Goal: Task Accomplishment & Management: Use online tool/utility

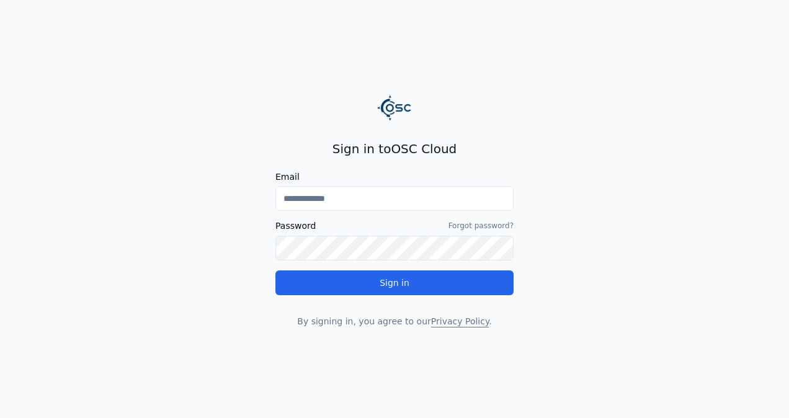
type input "**********"
click at [453, 285] on div "**********" at bounding box center [394, 233] width 238 height 187
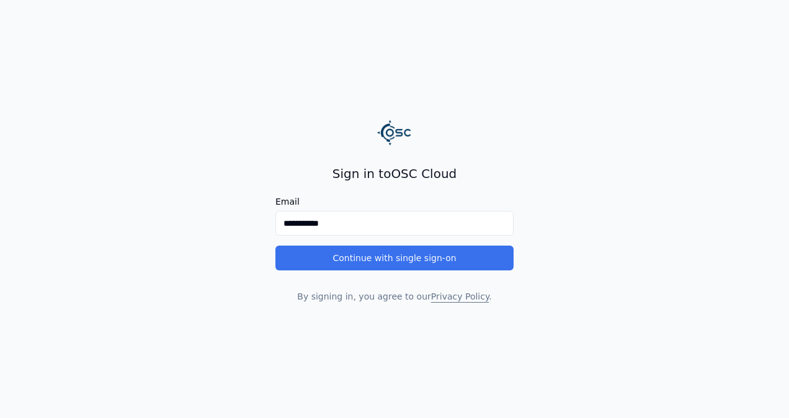
click at [474, 260] on button "Continue with single sign-on" at bounding box center [394, 258] width 238 height 25
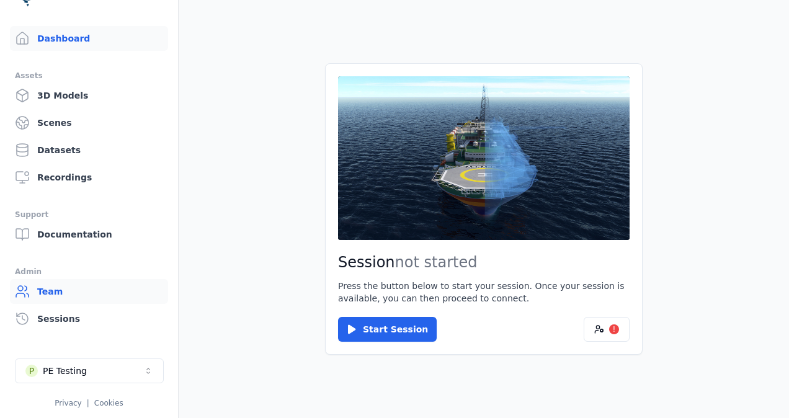
scroll to position [38, 0]
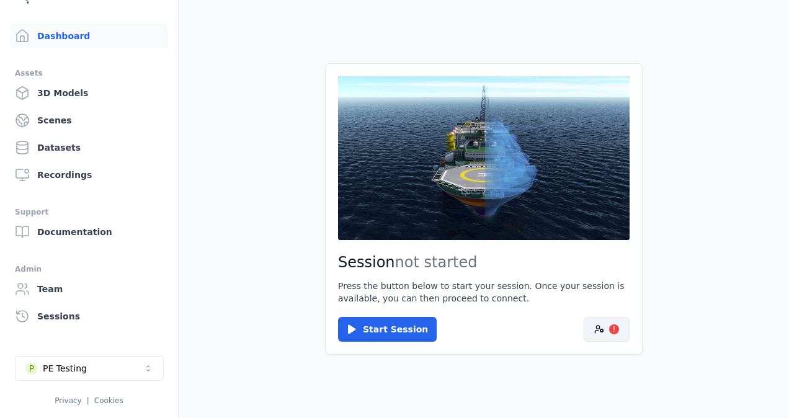
click at [607, 328] on button "!" at bounding box center [607, 329] width 46 height 25
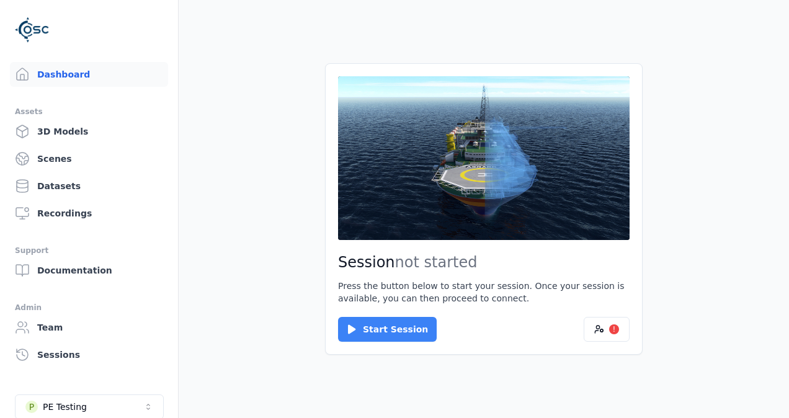
click at [394, 331] on button "Start Session" at bounding box center [387, 329] width 99 height 25
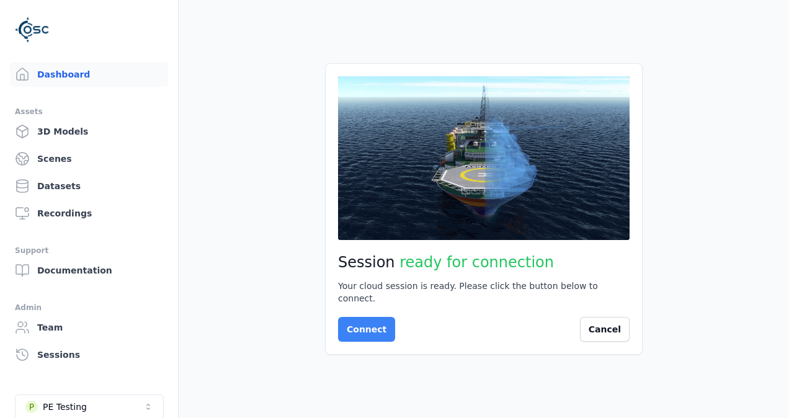
click at [371, 320] on button "Connect" at bounding box center [366, 329] width 57 height 25
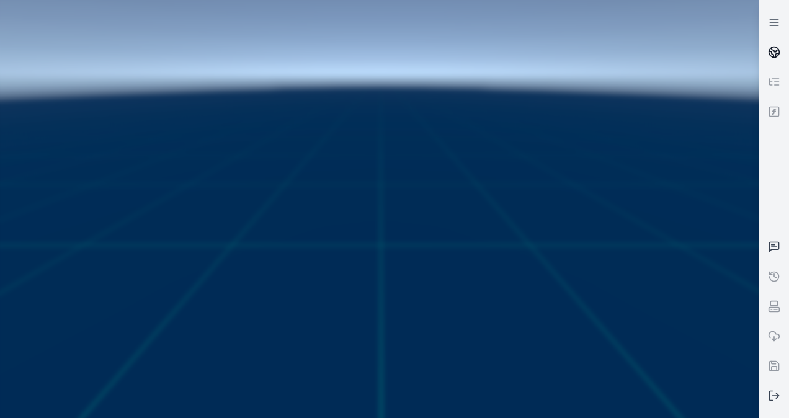
click at [771, 53] on icon at bounding box center [771, 54] width 4 height 6
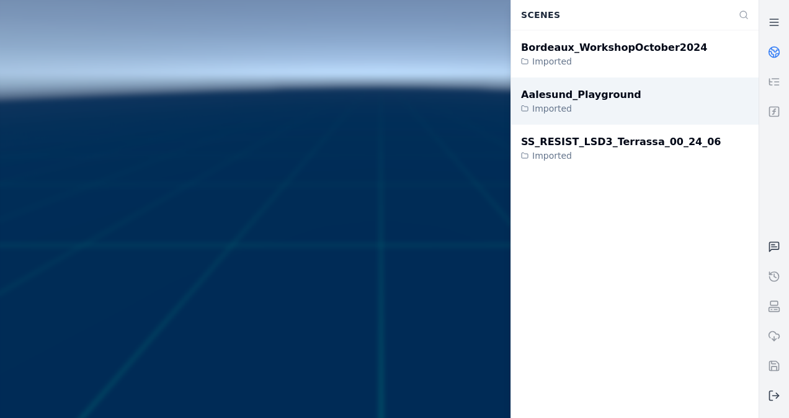
click at [621, 108] on div "Aalesund_Playground Imported" at bounding box center [634, 101] width 247 height 47
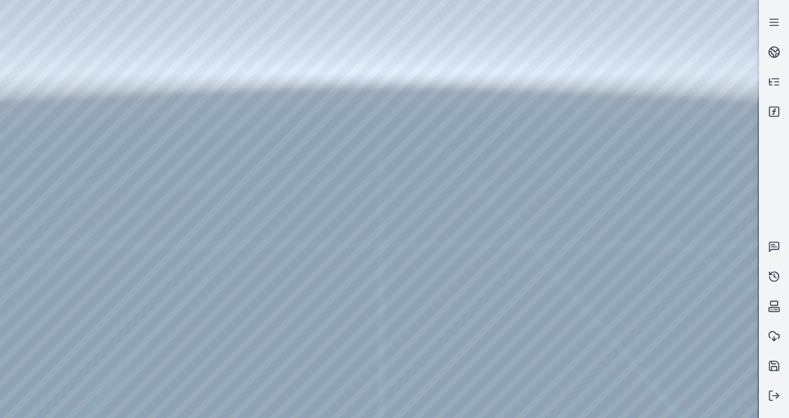
click at [38, 104] on div at bounding box center [379, 209] width 758 height 418
click at [47, 82] on div at bounding box center [379, 209] width 758 height 418
click at [47, 122] on div at bounding box center [379, 209] width 758 height 418
click at [185, 307] on div at bounding box center [379, 209] width 758 height 418
click at [171, 306] on div at bounding box center [379, 209] width 758 height 418
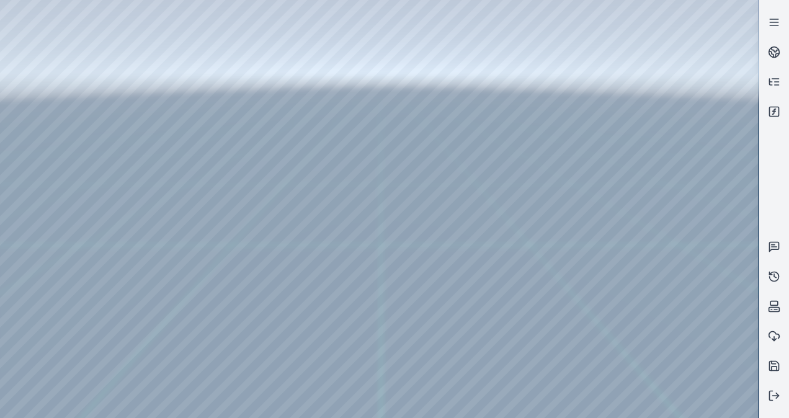
click at [165, 315] on div at bounding box center [379, 209] width 758 height 418
click at [341, 102] on div at bounding box center [379, 209] width 758 height 418
click at [180, 305] on div at bounding box center [379, 209] width 758 height 418
click at [181, 305] on div at bounding box center [379, 209] width 758 height 418
click at [777, 392] on icon at bounding box center [774, 395] width 12 height 12
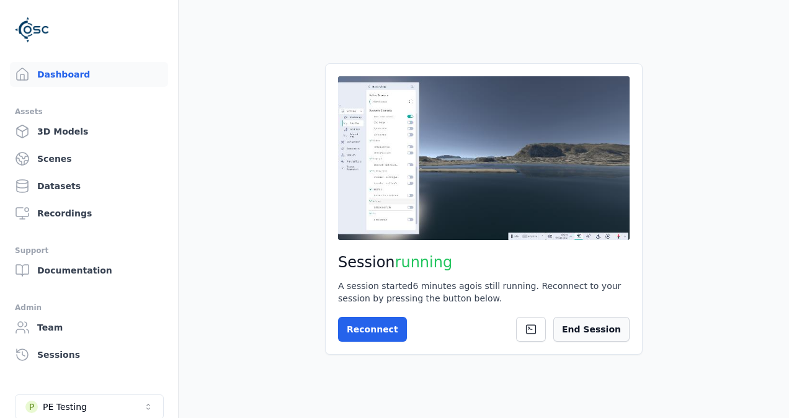
click at [614, 332] on button "End Session" at bounding box center [591, 329] width 76 height 25
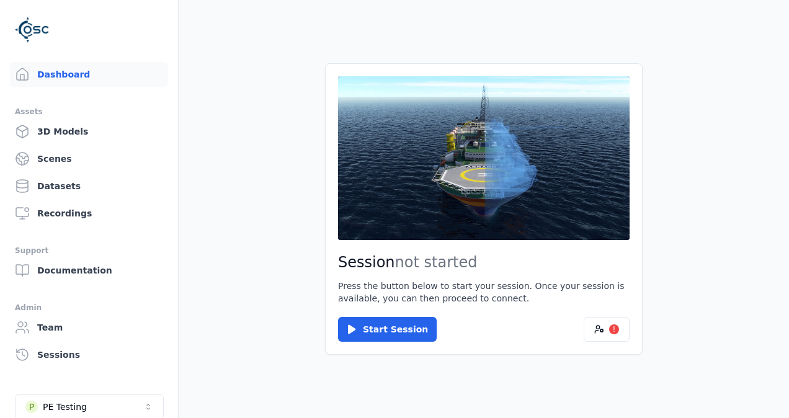
click at [151, 406] on icon "Select a workspace" at bounding box center [148, 407] width 10 height 10
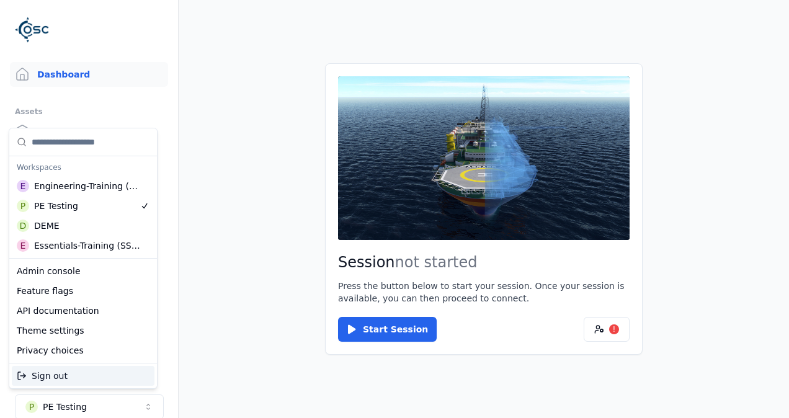
click at [151, 406] on html "Support Dashboard Assets 3D Models Scenes Datasets Recordings Support Documenta…" at bounding box center [394, 209] width 789 height 418
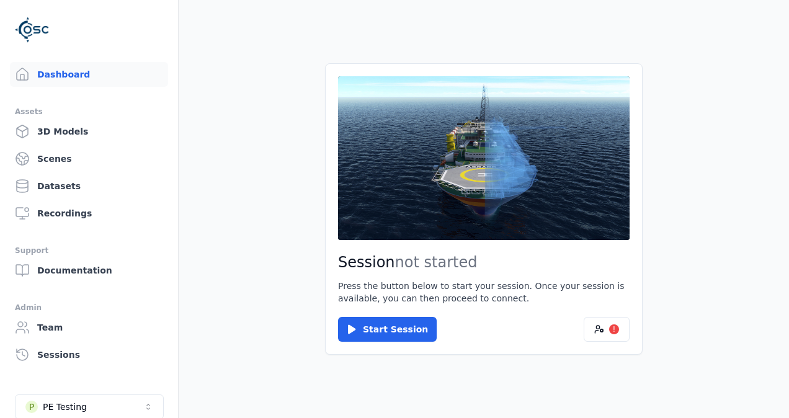
scroll to position [1, 0]
click at [82, 167] on link "Scenes" at bounding box center [89, 157] width 158 height 25
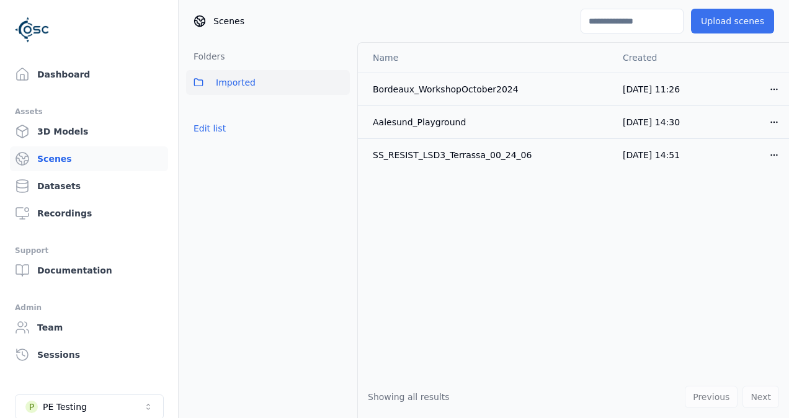
click at [744, 29] on button "Upload scenes" at bounding box center [732, 21] width 83 height 25
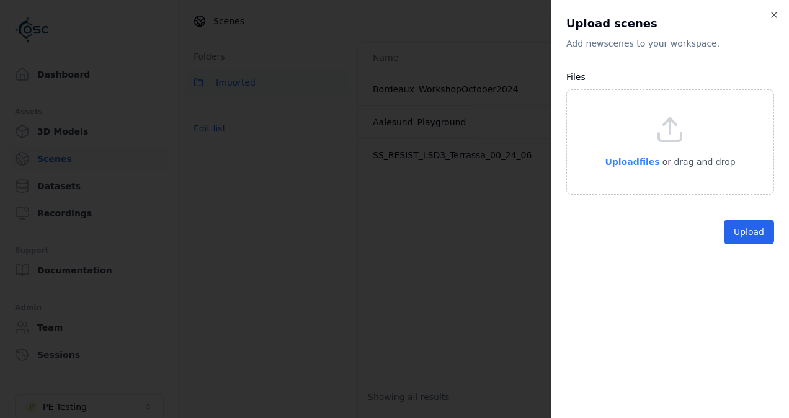
click at [637, 164] on span "Upload files" at bounding box center [632, 162] width 55 height 10
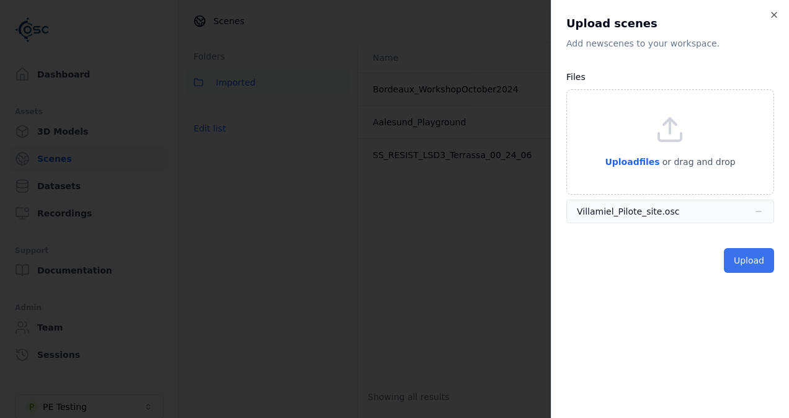
click at [757, 263] on button "Upload" at bounding box center [749, 260] width 50 height 25
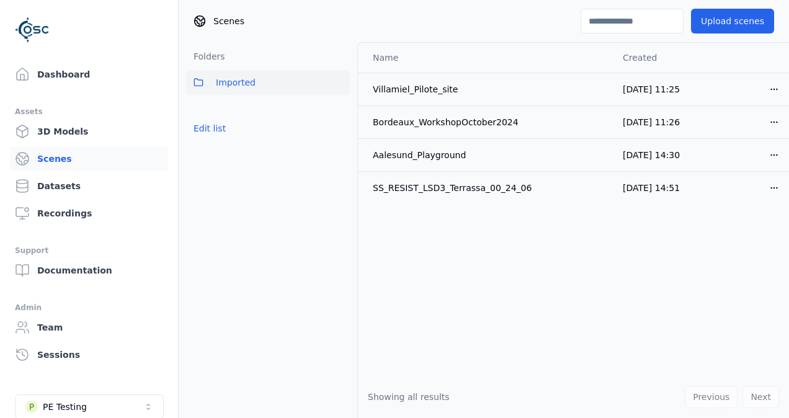
click at [74, 190] on link "Datasets" at bounding box center [89, 186] width 158 height 25
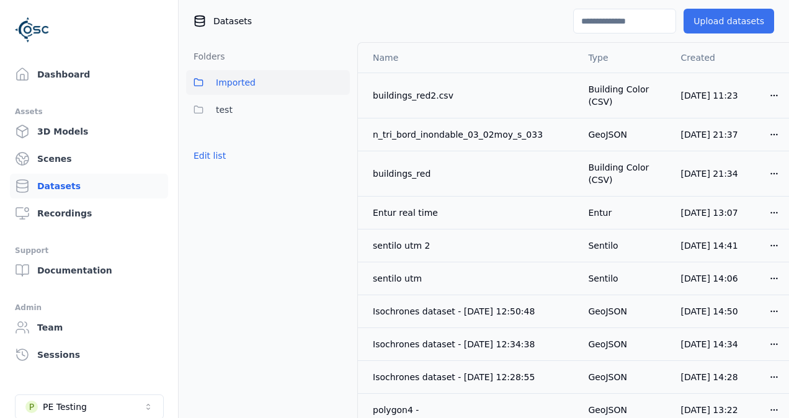
click at [720, 20] on button "Upload datasets" at bounding box center [728, 21] width 91 height 25
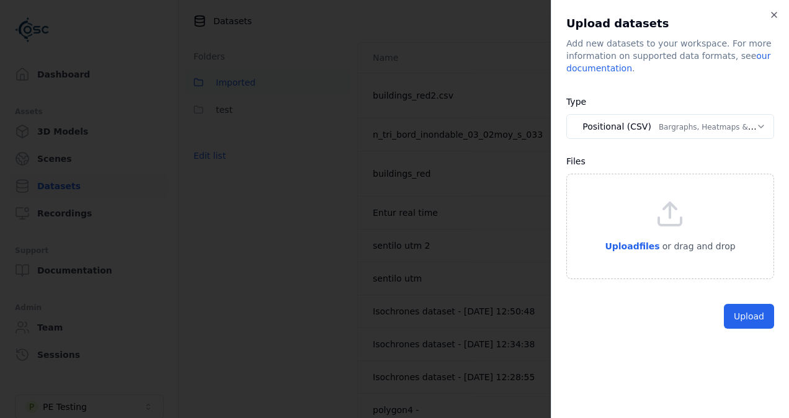
click at [669, 131] on body "**********" at bounding box center [394, 209] width 789 height 418
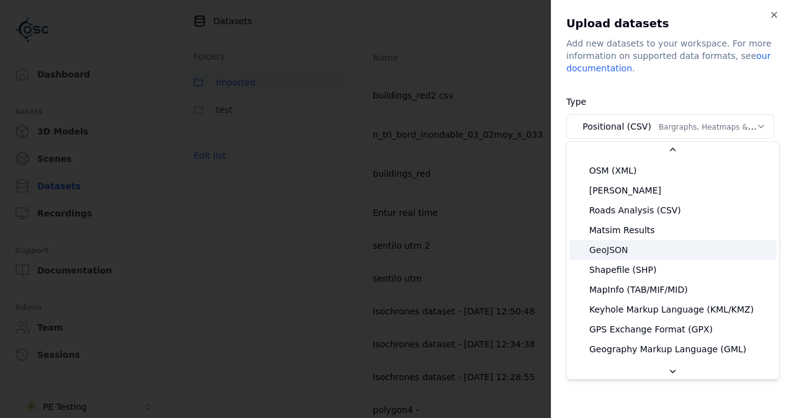
scroll to position [186, 0]
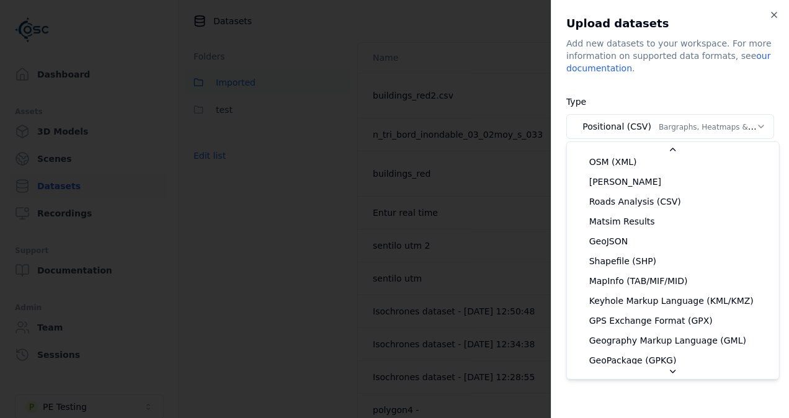
select select "*******"
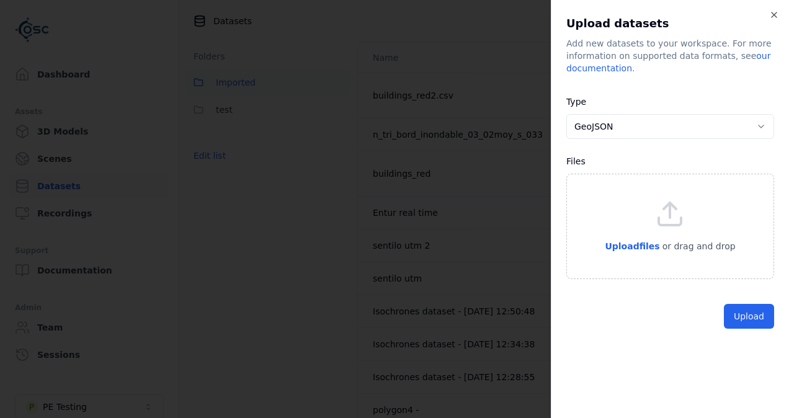
click at [644, 254] on div "Upload files or drag and drop" at bounding box center [670, 226] width 208 height 105
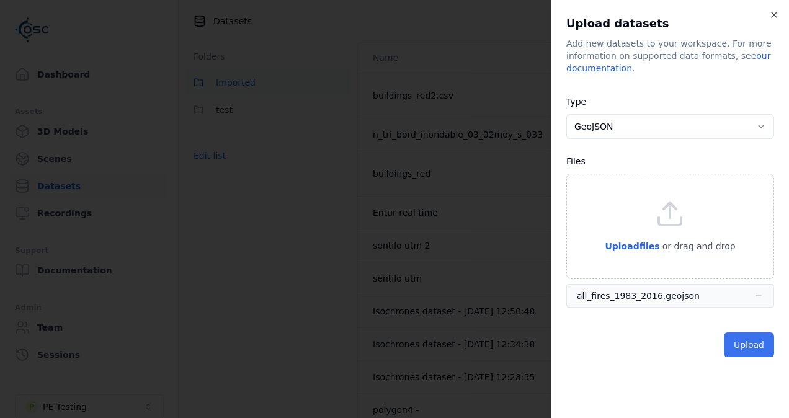
click at [743, 343] on button "Upload" at bounding box center [749, 344] width 50 height 25
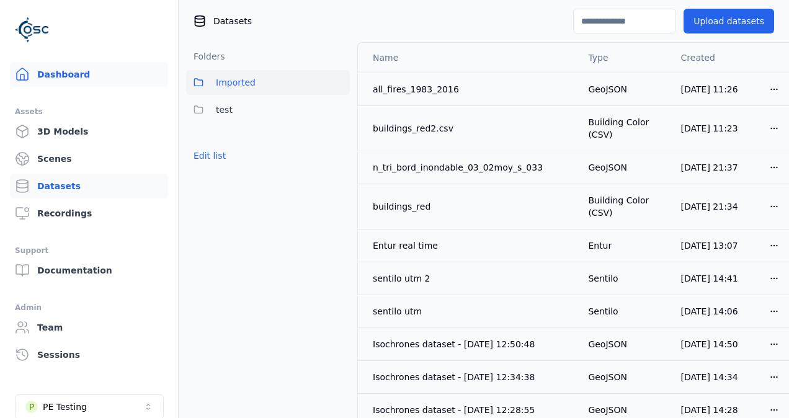
click at [79, 81] on link "Dashboard" at bounding box center [89, 74] width 158 height 25
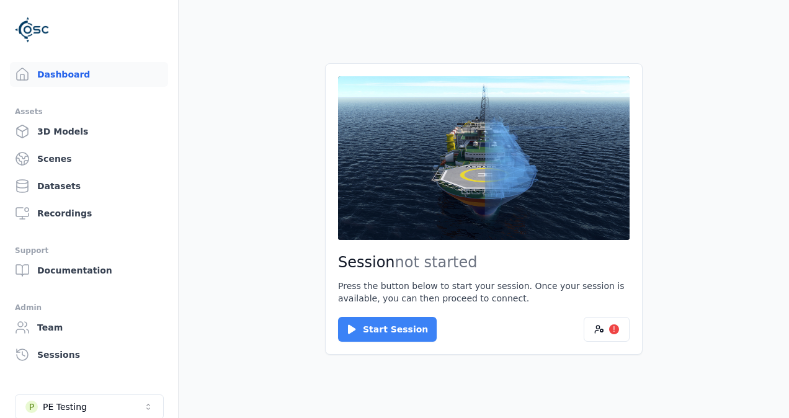
click at [402, 328] on button "Start Session" at bounding box center [387, 329] width 99 height 25
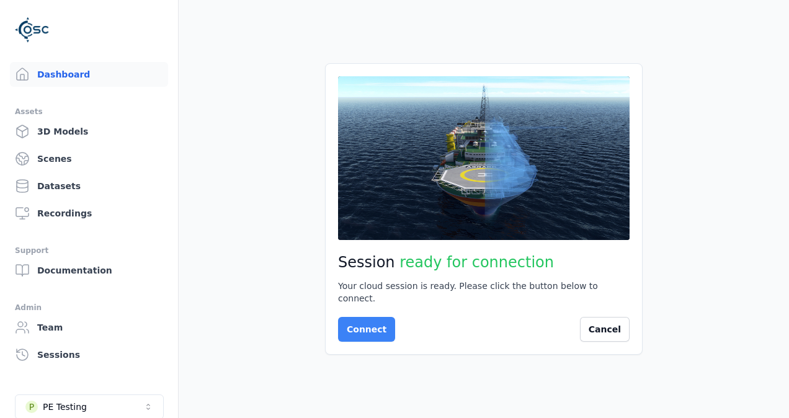
click at [375, 317] on button "Connect" at bounding box center [366, 329] width 57 height 25
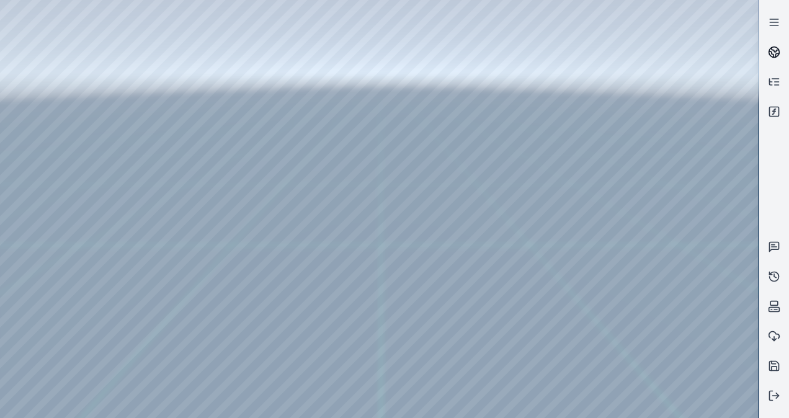
click at [778, 53] on circle at bounding box center [774, 52] width 11 height 11
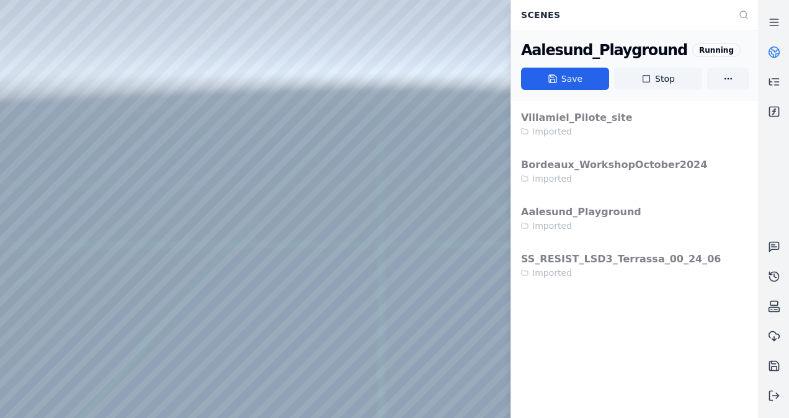
drag, startPoint x: 662, startPoint y: 77, endPoint x: 459, endPoint y: 70, distance: 203.5
click at [662, 78] on button "Stop" at bounding box center [658, 79] width 88 height 22
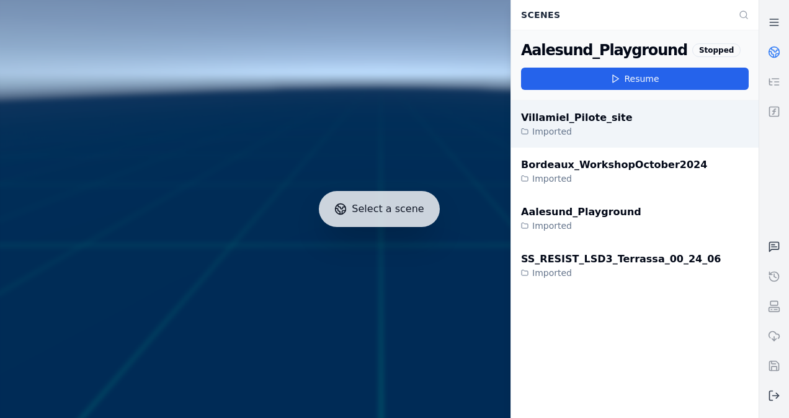
click at [638, 125] on div "Villamiel_Pilote_site Imported" at bounding box center [634, 123] width 247 height 47
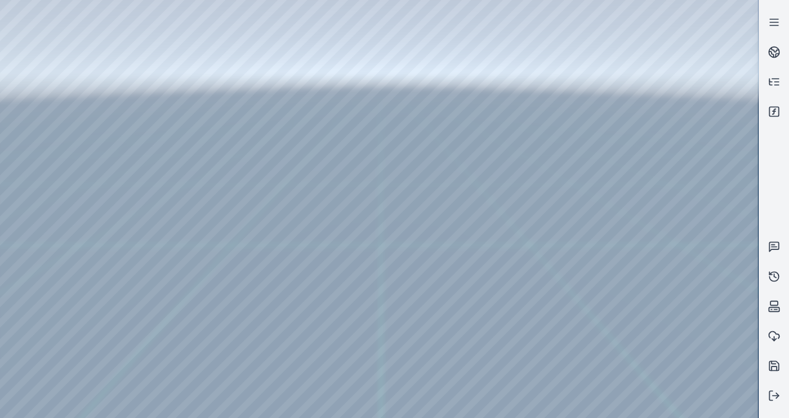
drag, startPoint x: 453, startPoint y: 270, endPoint x: 449, endPoint y: 290, distance: 20.8
drag, startPoint x: 413, startPoint y: 265, endPoint x: 403, endPoint y: 286, distance: 22.7
drag, startPoint x: 399, startPoint y: 275, endPoint x: 393, endPoint y: 300, distance: 26.2
drag, startPoint x: 391, startPoint y: 260, endPoint x: 331, endPoint y: 351, distance: 109.0
click at [29, 91] on div at bounding box center [379, 209] width 758 height 418
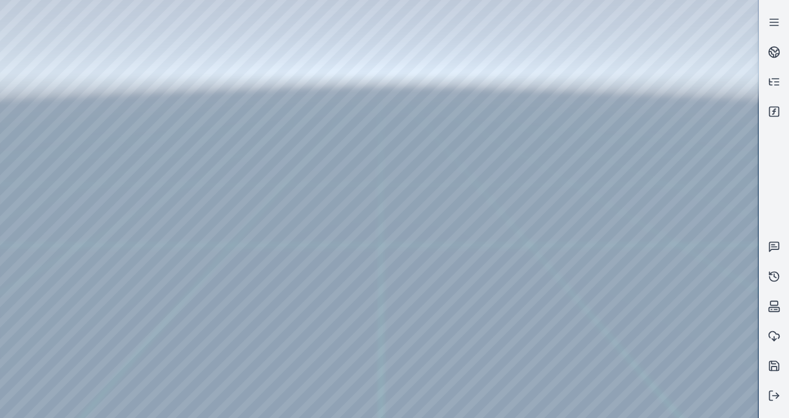
click at [45, 119] on div at bounding box center [379, 209] width 758 height 418
click at [189, 228] on div at bounding box center [379, 209] width 758 height 418
click at [189, 257] on div at bounding box center [379, 209] width 758 height 418
drag, startPoint x: 299, startPoint y: 263, endPoint x: 331, endPoint y: 268, distance: 32.0
drag, startPoint x: 510, startPoint y: 260, endPoint x: 465, endPoint y: 300, distance: 59.3
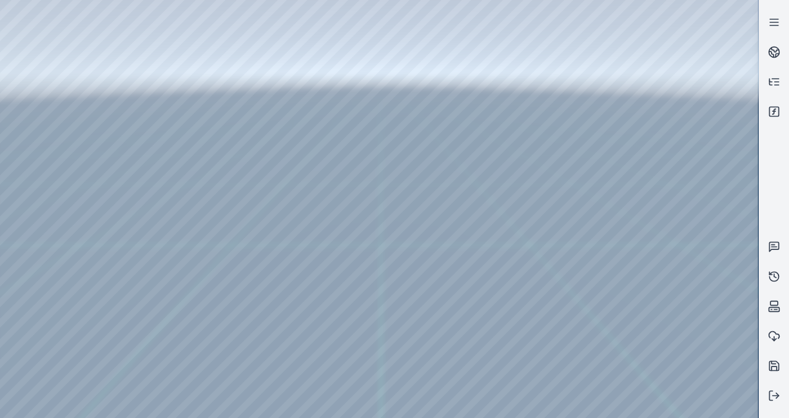
drag, startPoint x: 459, startPoint y: 270, endPoint x: 489, endPoint y: 221, distance: 57.9
drag, startPoint x: 504, startPoint y: 294, endPoint x: 491, endPoint y: 190, distance: 104.3
drag, startPoint x: 489, startPoint y: 185, endPoint x: 420, endPoint y: 134, distance: 85.1
drag, startPoint x: 486, startPoint y: 151, endPoint x: 440, endPoint y: 291, distance: 147.3
drag, startPoint x: 611, startPoint y: 215, endPoint x: 318, endPoint y: 286, distance: 301.9
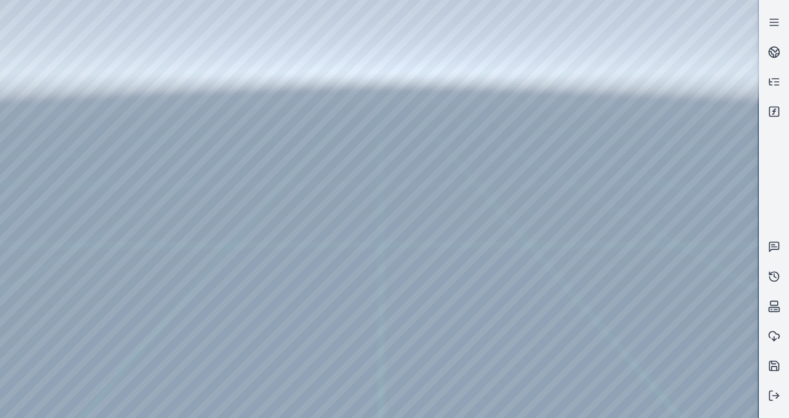
drag, startPoint x: 605, startPoint y: 169, endPoint x: 626, endPoint y: 267, distance: 99.6
drag, startPoint x: 461, startPoint y: 256, endPoint x: 624, endPoint y: 298, distance: 167.9
drag, startPoint x: 416, startPoint y: 262, endPoint x: 397, endPoint y: 197, distance: 67.9
drag, startPoint x: 672, startPoint y: 209, endPoint x: 363, endPoint y: 279, distance: 316.7
drag, startPoint x: 593, startPoint y: 246, endPoint x: 535, endPoint y: 321, distance: 95.0
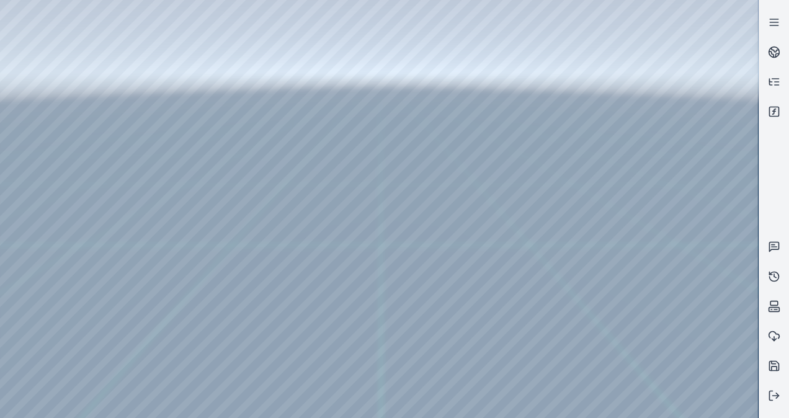
drag, startPoint x: 652, startPoint y: 203, endPoint x: 693, endPoint y: 195, distance: 41.7
drag, startPoint x: 522, startPoint y: 238, endPoint x: 688, endPoint y: 153, distance: 187.2
drag, startPoint x: 572, startPoint y: 221, endPoint x: 701, endPoint y: 182, distance: 134.8
drag, startPoint x: 558, startPoint y: 205, endPoint x: 391, endPoint y: 198, distance: 167.6
click at [773, 110] on icon at bounding box center [774, 111] width 12 height 12
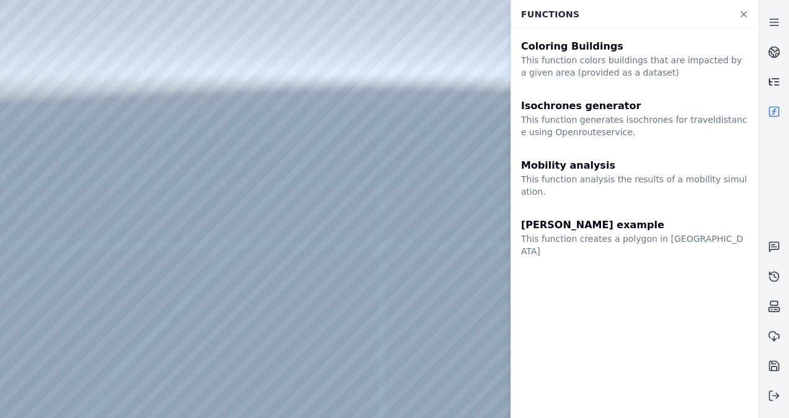
click at [780, 82] on icon at bounding box center [774, 82] width 12 height 12
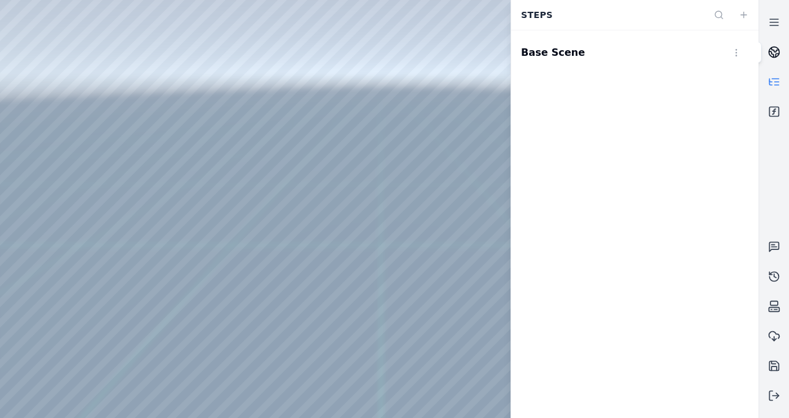
click at [776, 47] on icon at bounding box center [774, 52] width 12 height 12
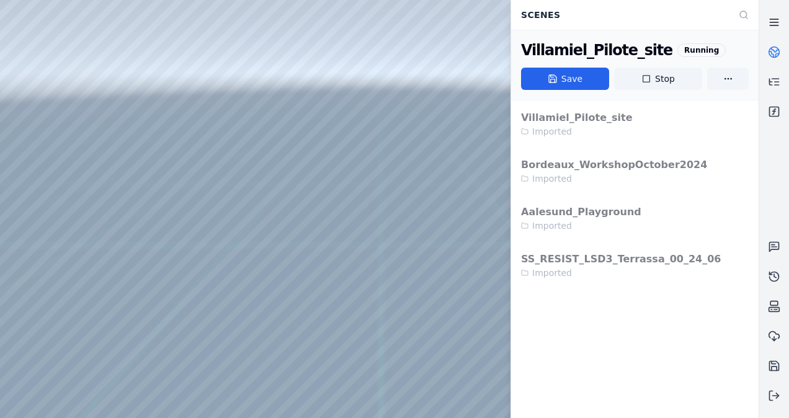
click at [776, 16] on link at bounding box center [774, 22] width 30 height 30
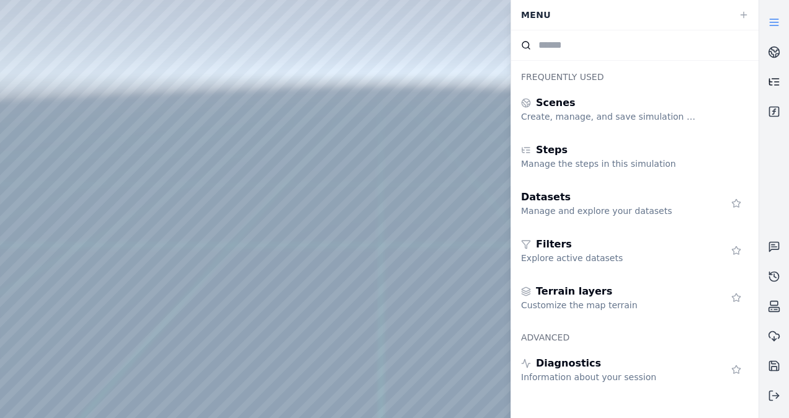
click at [775, 88] on link at bounding box center [774, 82] width 30 height 30
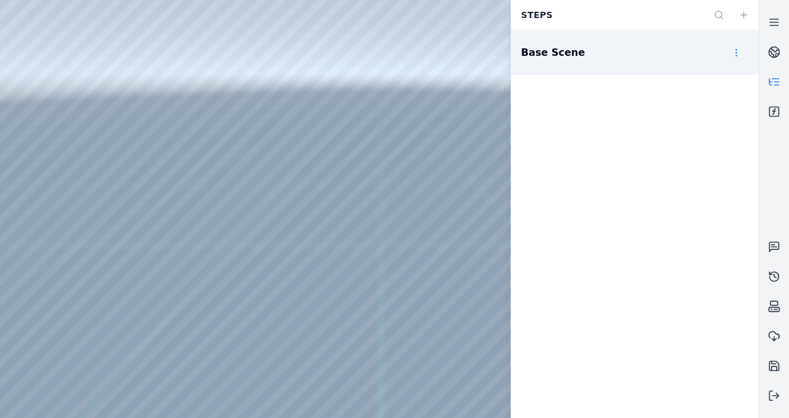
click at [739, 53] on html "Support Steps Base Scene" at bounding box center [394, 209] width 789 height 418
click at [556, 56] on html "Support Steps Base Scene Open" at bounding box center [394, 209] width 789 height 418
click at [742, 54] on html "Support Steps Base Scene" at bounding box center [394, 209] width 789 height 418
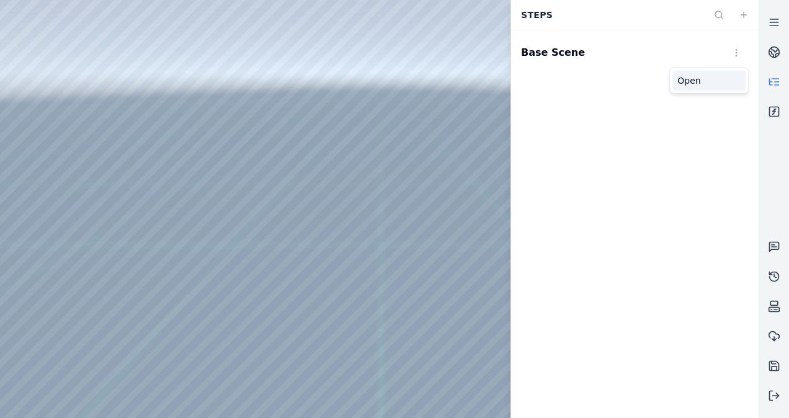
click at [718, 77] on div "Open" at bounding box center [708, 81] width 73 height 20
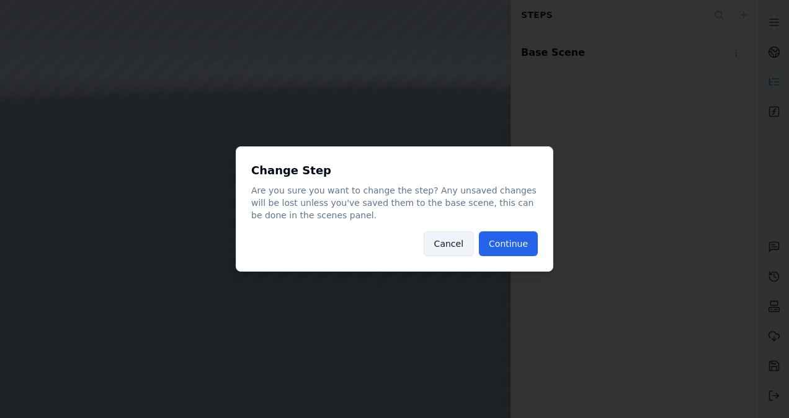
click at [442, 246] on button "Cancel" at bounding box center [449, 243] width 50 height 25
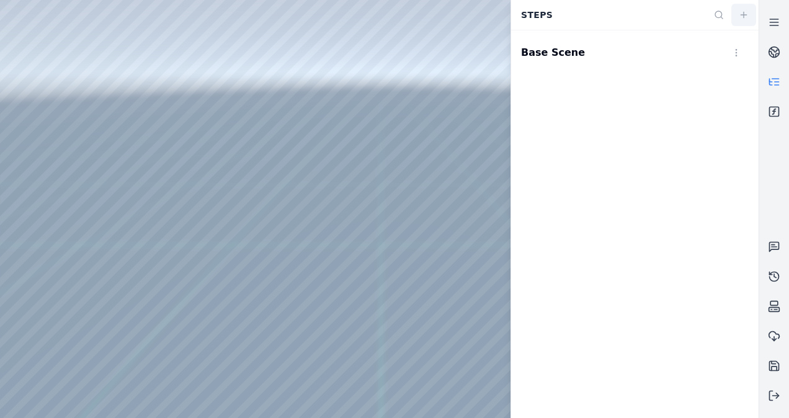
click at [746, 21] on button "button" at bounding box center [743, 15] width 25 height 22
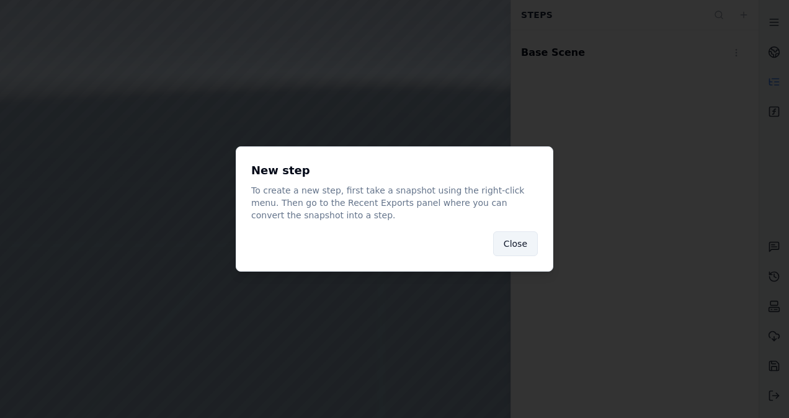
click at [509, 243] on button "Close" at bounding box center [515, 243] width 45 height 25
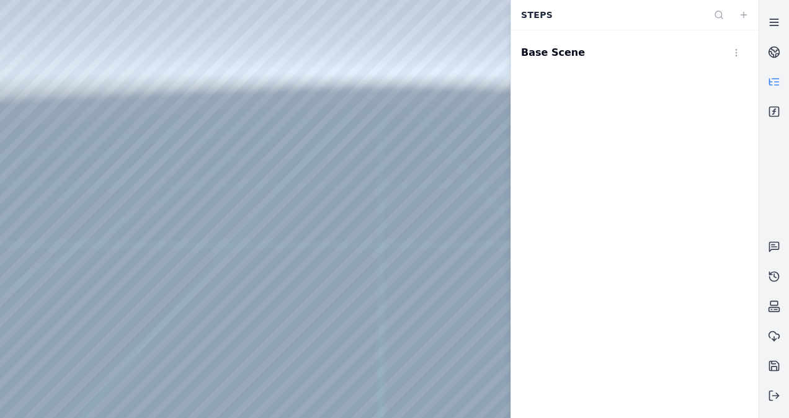
click at [769, 21] on icon at bounding box center [774, 22] width 12 height 12
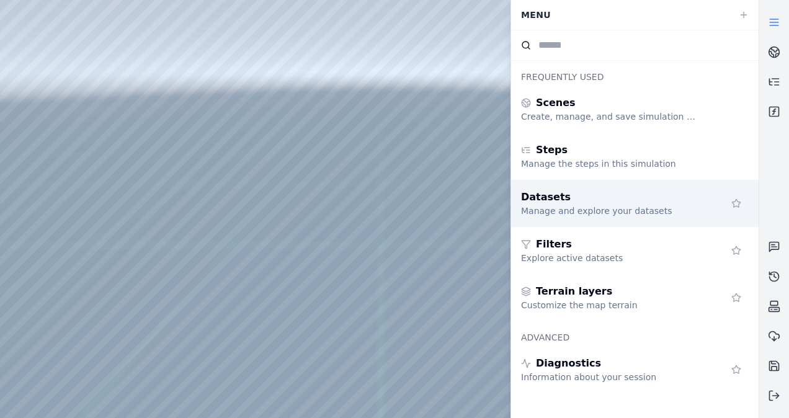
click at [615, 206] on div "Manage and explore your datasets" at bounding box center [610, 211] width 179 height 12
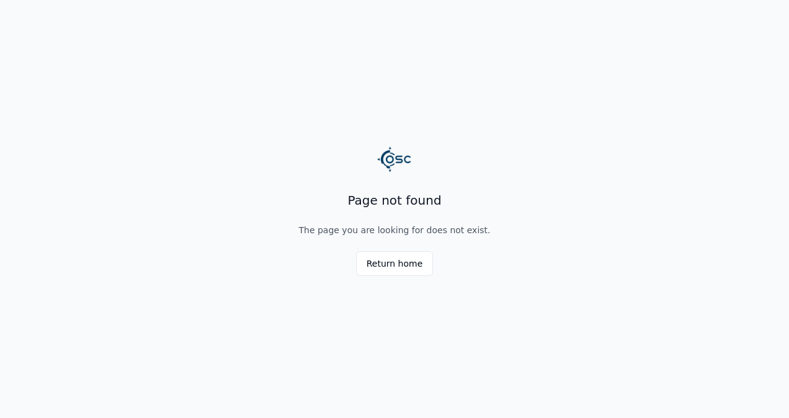
click at [430, 269] on div "Return home" at bounding box center [394, 263] width 238 height 25
click at [406, 272] on button "Return home" at bounding box center [395, 263] width 78 height 25
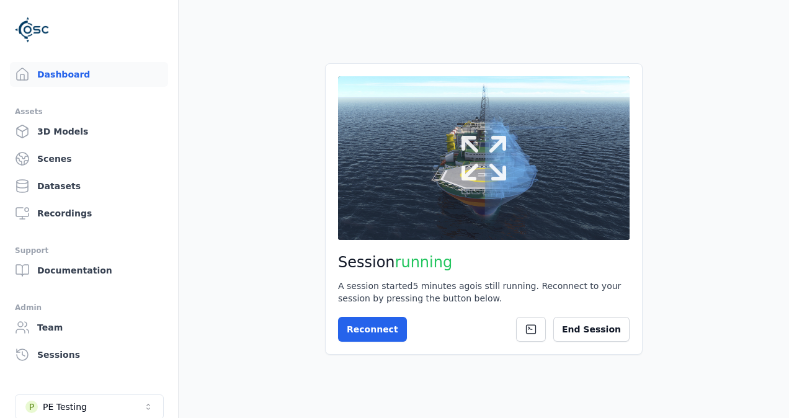
click at [492, 153] on icon at bounding box center [484, 158] width 60 height 60
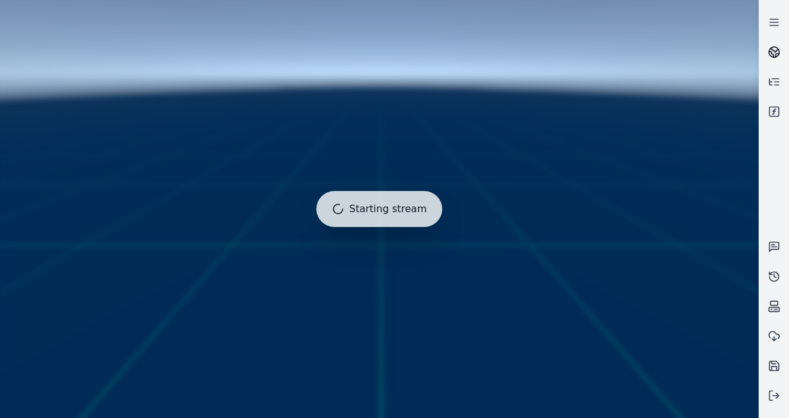
click at [777, 48] on circle at bounding box center [774, 52] width 11 height 11
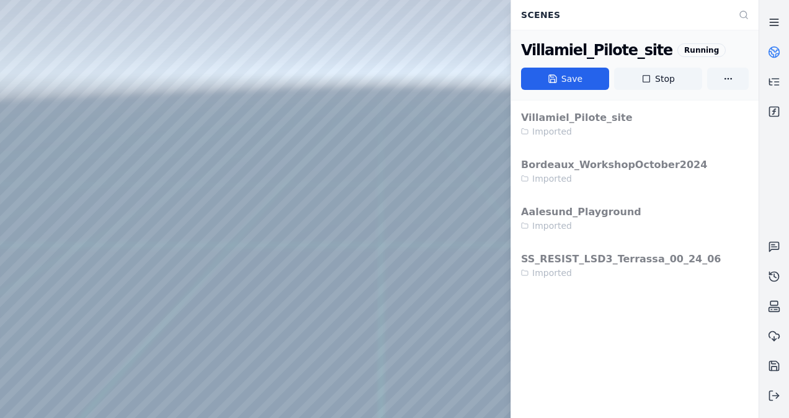
click at [783, 10] on link at bounding box center [774, 22] width 30 height 30
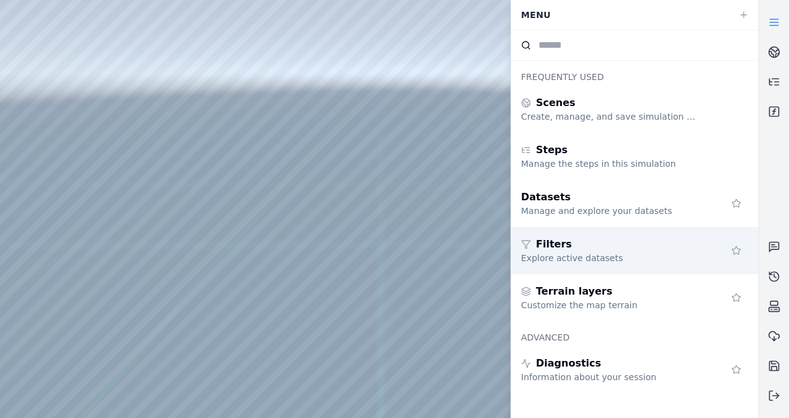
click at [632, 246] on div "Filters" at bounding box center [610, 244] width 179 height 15
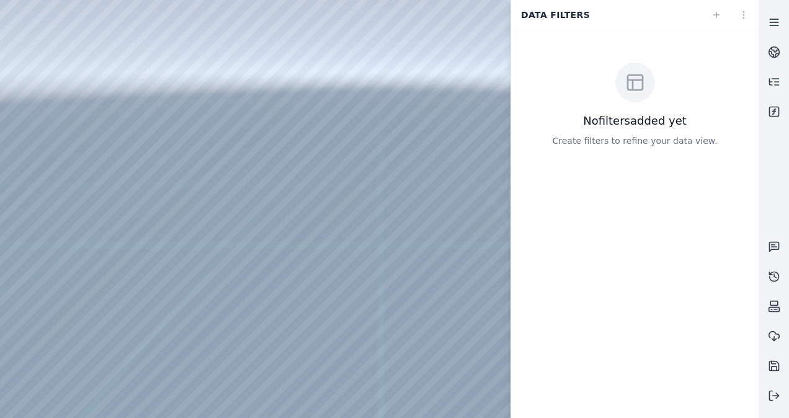
click at [776, 19] on line at bounding box center [774, 19] width 8 height 0
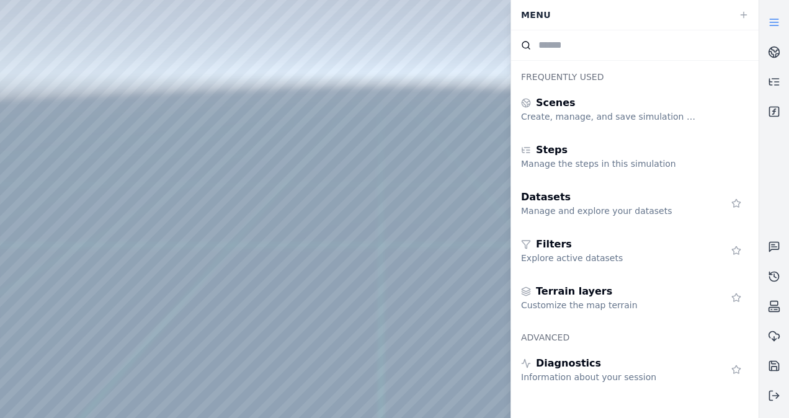
click at [775, 22] on line at bounding box center [774, 22] width 8 height 0
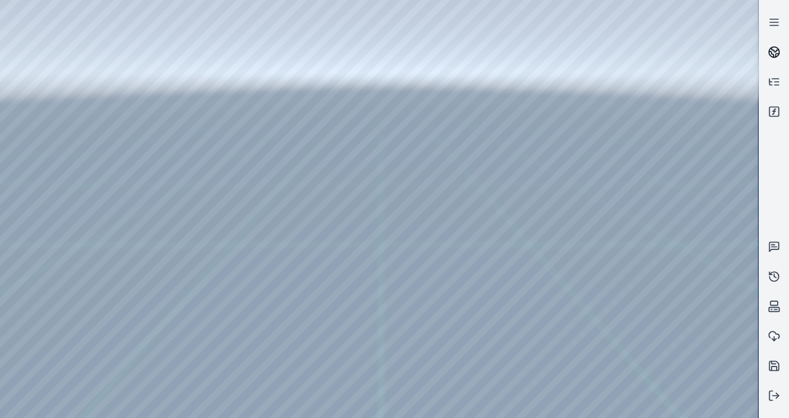
click at [777, 56] on circle at bounding box center [774, 52] width 11 height 11
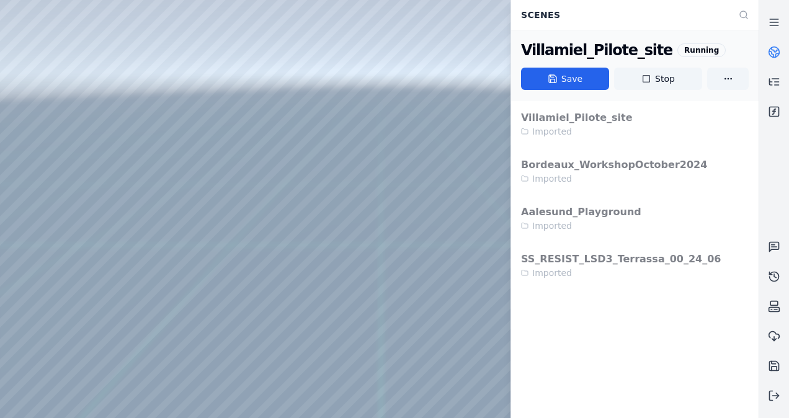
click at [563, 76] on button "Save" at bounding box center [565, 79] width 88 height 22
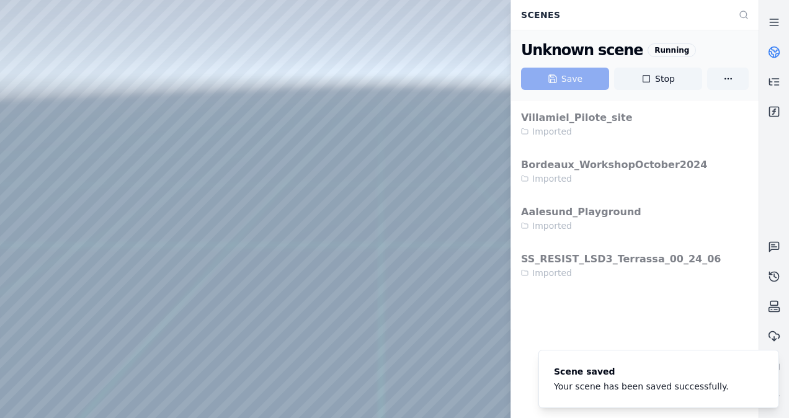
click at [777, 51] on icon at bounding box center [774, 52] width 12 height 12
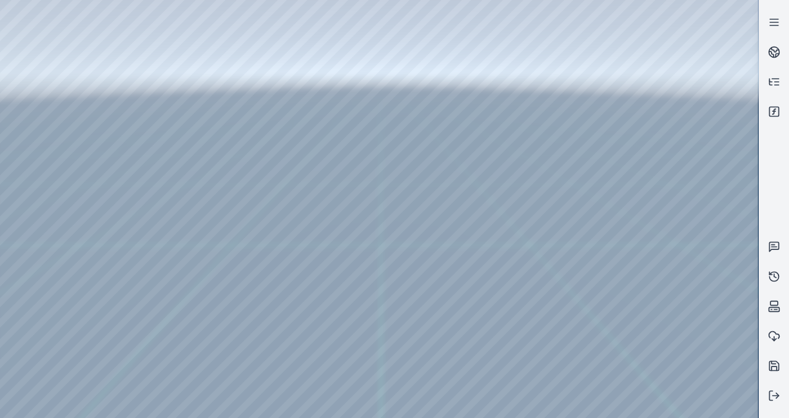
click at [53, 136] on div at bounding box center [379, 209] width 758 height 418
click at [40, 121] on div at bounding box center [379, 209] width 758 height 418
click at [38, 159] on div at bounding box center [379, 209] width 758 height 418
click at [36, 165] on div at bounding box center [379, 209] width 758 height 418
click at [42, 135] on div at bounding box center [379, 209] width 758 height 418
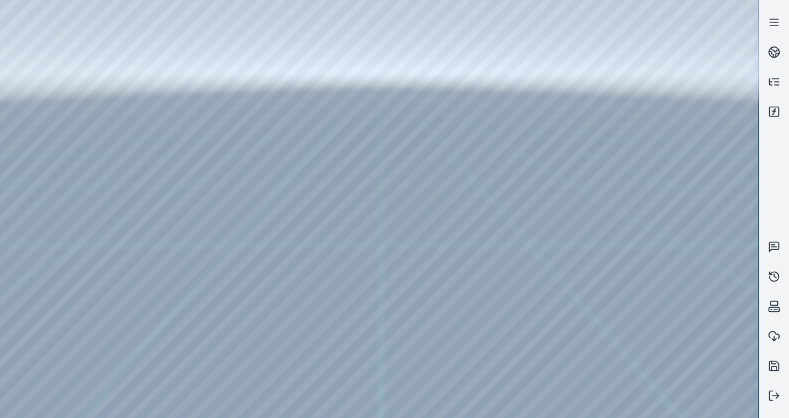
click at [192, 30] on div at bounding box center [379, 209] width 758 height 418
click at [136, 104] on div at bounding box center [379, 209] width 758 height 418
click at [76, 25] on div at bounding box center [379, 209] width 758 height 418
drag, startPoint x: 640, startPoint y: 237, endPoint x: 660, endPoint y: 225, distance: 23.6
click at [713, 62] on div at bounding box center [379, 209] width 758 height 418
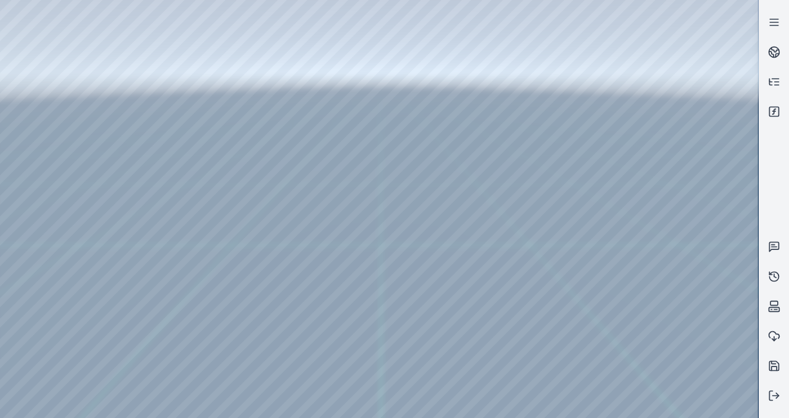
click at [712, 97] on div at bounding box center [379, 209] width 758 height 418
drag, startPoint x: 705, startPoint y: 144, endPoint x: 703, endPoint y: 165, distance: 21.2
click at [696, 67] on div at bounding box center [379, 209] width 758 height 418
click at [694, 110] on div at bounding box center [379, 209] width 758 height 418
drag, startPoint x: 636, startPoint y: 223, endPoint x: 656, endPoint y: 173, distance: 53.4
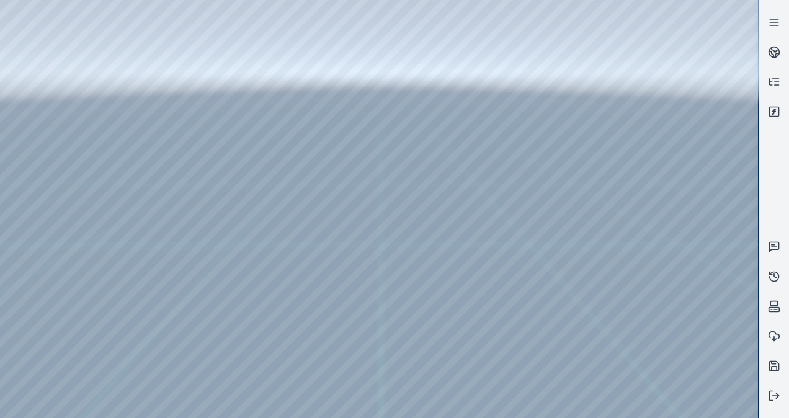
click at [669, 81] on div at bounding box center [379, 209] width 758 height 418
click at [705, 63] on div at bounding box center [379, 209] width 758 height 418
click at [687, 73] on div at bounding box center [379, 209] width 758 height 418
click at [678, 60] on div at bounding box center [379, 209] width 758 height 418
click at [677, 108] on div at bounding box center [379, 209] width 758 height 418
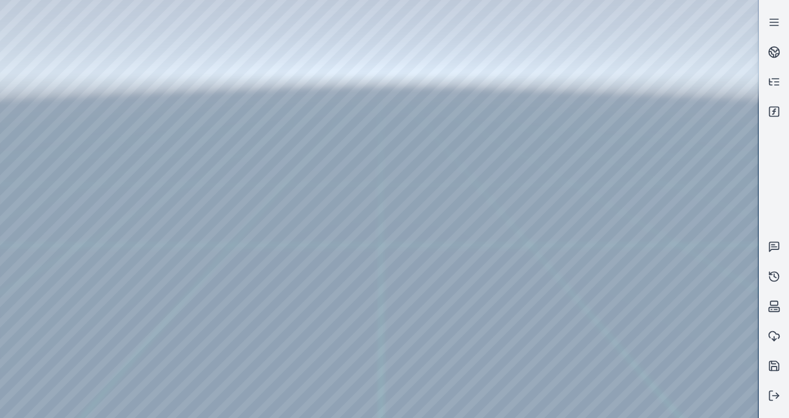
click at [680, 83] on div at bounding box center [379, 209] width 758 height 418
click at [731, 103] on div at bounding box center [379, 209] width 758 height 418
click at [729, 130] on div at bounding box center [379, 209] width 758 height 418
click at [723, 143] on div at bounding box center [379, 209] width 758 height 418
click at [747, 128] on div at bounding box center [379, 209] width 758 height 418
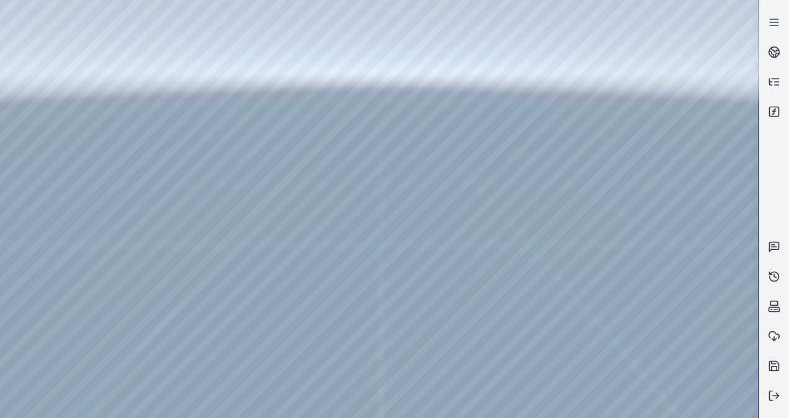
click at [747, 128] on div at bounding box center [379, 209] width 758 height 418
click at [713, 281] on div at bounding box center [379, 209] width 758 height 418
click at [664, 345] on div at bounding box center [379, 209] width 758 height 418
click at [665, 345] on div at bounding box center [379, 209] width 758 height 418
click at [667, 311] on div at bounding box center [379, 209] width 758 height 418
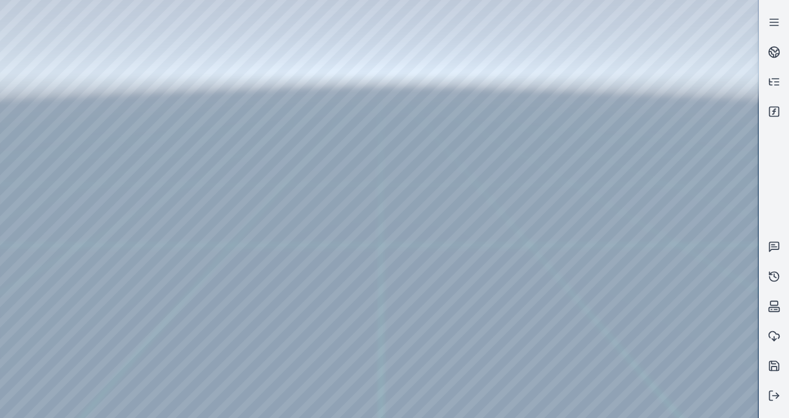
click at [718, 345] on div at bounding box center [379, 209] width 758 height 418
click at [659, 311] on div at bounding box center [379, 209] width 758 height 418
click at [664, 311] on div at bounding box center [379, 209] width 758 height 418
click at [710, 384] on div at bounding box center [379, 209] width 758 height 418
click at [740, 312] on div at bounding box center [379, 209] width 758 height 418
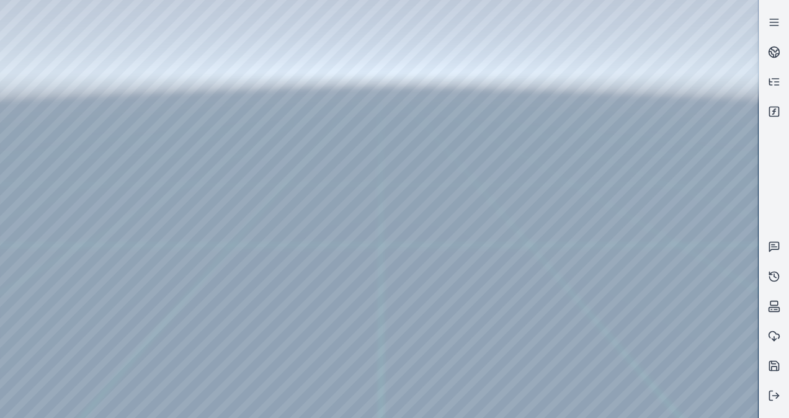
click at [708, 62] on div at bounding box center [379, 209] width 758 height 418
click at [687, 72] on div at bounding box center [379, 209] width 758 height 418
click at [684, 61] on div at bounding box center [379, 209] width 758 height 418
click at [682, 110] on div at bounding box center [379, 209] width 758 height 418
click at [776, 192] on div at bounding box center [774, 208] width 30 height 403
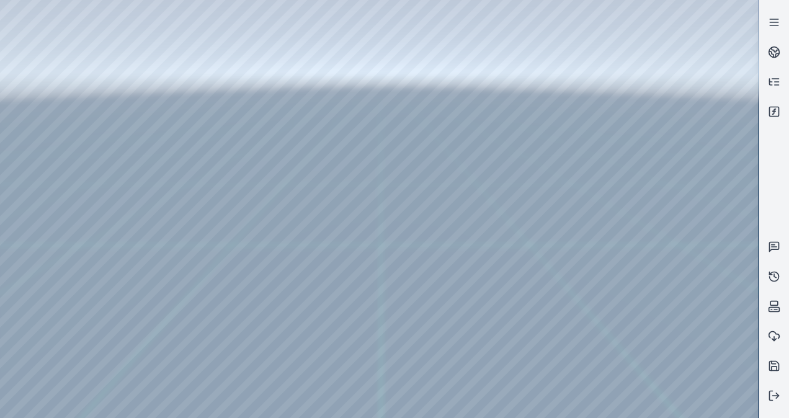
click at [688, 280] on div at bounding box center [379, 209] width 758 height 418
click at [773, 245] on icon at bounding box center [772, 245] width 3 height 0
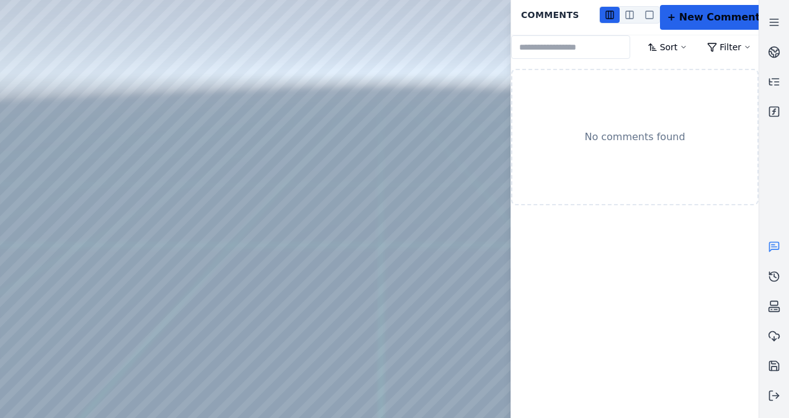
click at [773, 245] on icon at bounding box center [772, 245] width 3 height 0
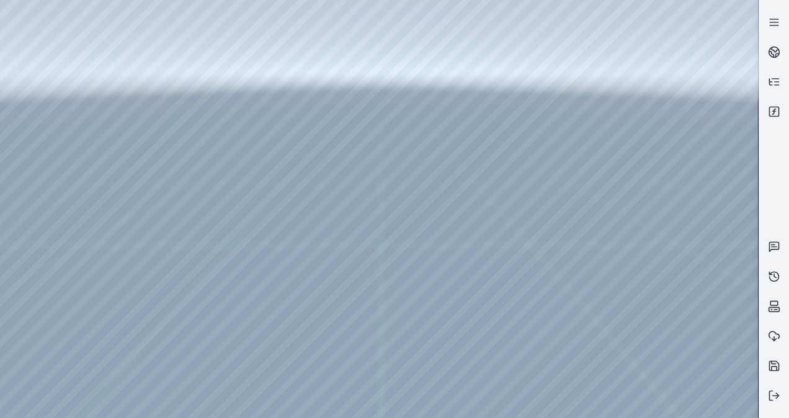
click at [662, 78] on div at bounding box center [379, 209] width 758 height 418
click at [666, 88] on div at bounding box center [379, 209] width 758 height 418
click at [747, 107] on div at bounding box center [379, 209] width 758 height 418
click at [729, 68] on div at bounding box center [379, 209] width 758 height 418
click at [710, 75] on div at bounding box center [379, 209] width 758 height 418
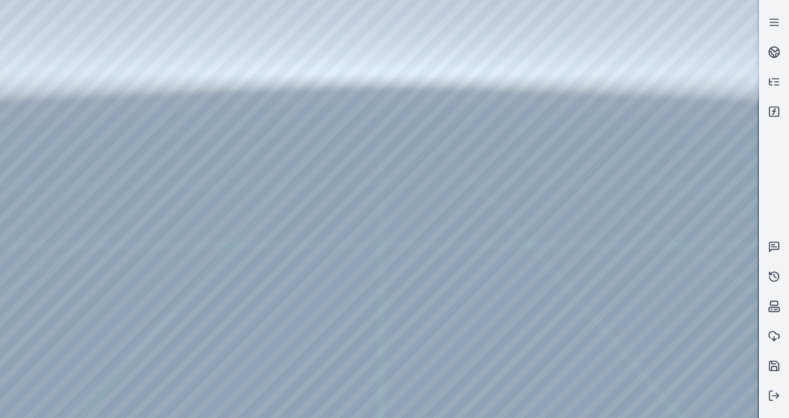
click at [730, 102] on div at bounding box center [379, 209] width 758 height 418
click at [690, 156] on div at bounding box center [379, 209] width 758 height 418
click at [693, 151] on div at bounding box center [379, 209] width 758 height 418
click at [676, 128] on div at bounding box center [379, 209] width 758 height 418
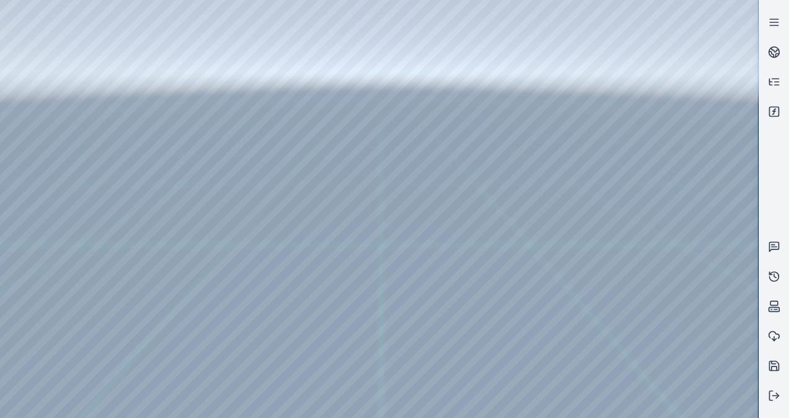
click at [677, 84] on div at bounding box center [379, 209] width 758 height 418
click at [707, 216] on div at bounding box center [379, 209] width 758 height 418
click at [660, 239] on div at bounding box center [379, 209] width 758 height 418
click at [730, 267] on div at bounding box center [379, 209] width 758 height 418
click at [666, 313] on div at bounding box center [379, 209] width 758 height 418
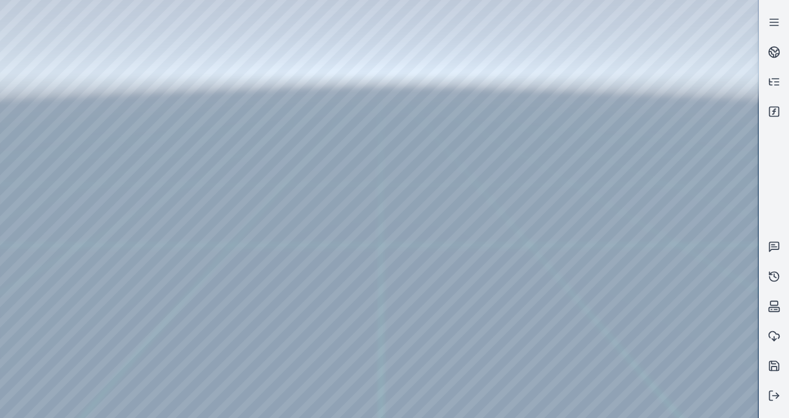
click at [666, 311] on div at bounding box center [379, 209] width 758 height 418
click at [662, 309] on div at bounding box center [379, 209] width 758 height 418
click at [738, 307] on div at bounding box center [379, 209] width 758 height 418
click at [736, 139] on div at bounding box center [379, 209] width 758 height 418
click at [678, 109] on div at bounding box center [379, 209] width 758 height 418
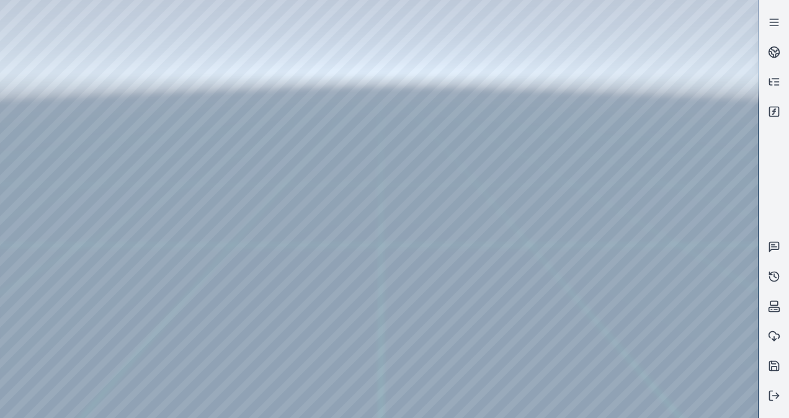
click at [721, 137] on div at bounding box center [379, 209] width 758 height 418
click at [665, 330] on div at bounding box center [379, 209] width 758 height 418
click at [664, 332] on div at bounding box center [379, 209] width 758 height 418
click at [669, 239] on div at bounding box center [379, 209] width 758 height 418
click at [665, 239] on div at bounding box center [379, 209] width 758 height 418
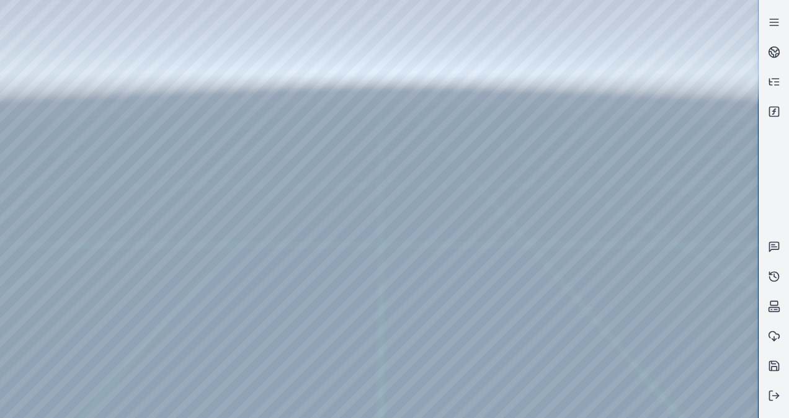
click at [661, 251] on div at bounding box center [379, 209] width 758 height 418
click at [646, 252] on div at bounding box center [379, 209] width 758 height 418
click at [687, 320] on div at bounding box center [379, 209] width 758 height 418
click at [696, 315] on div at bounding box center [379, 209] width 758 height 418
click at [678, 238] on div at bounding box center [379, 209] width 758 height 418
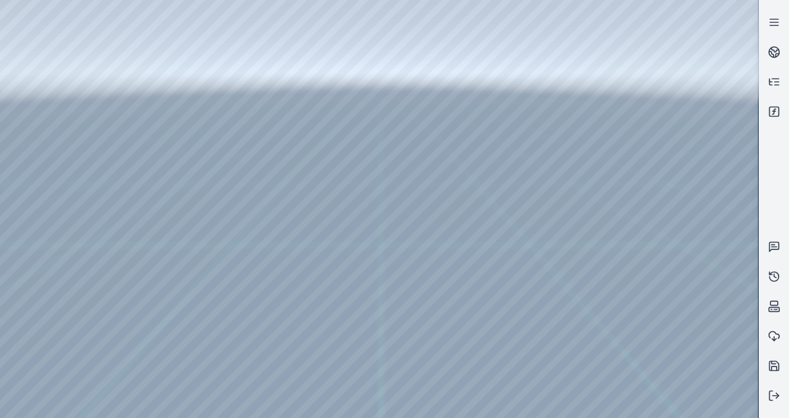
click at [645, 239] on div at bounding box center [379, 209] width 758 height 418
click at [741, 66] on div at bounding box center [379, 209] width 758 height 418
click at [714, 105] on div at bounding box center [379, 209] width 758 height 418
click at [706, 86] on div at bounding box center [379, 209] width 758 height 418
click at [678, 87] on div at bounding box center [379, 209] width 758 height 418
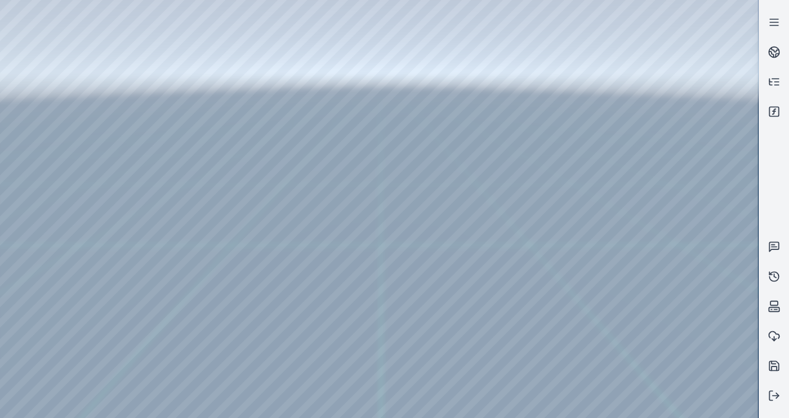
click at [687, 87] on div at bounding box center [379, 209] width 758 height 418
click at [675, 86] on div at bounding box center [379, 209] width 758 height 418
click at [697, 107] on div at bounding box center [379, 209] width 758 height 418
click at [664, 104] on div at bounding box center [379, 209] width 758 height 418
click at [515, 207] on div at bounding box center [379, 209] width 758 height 418
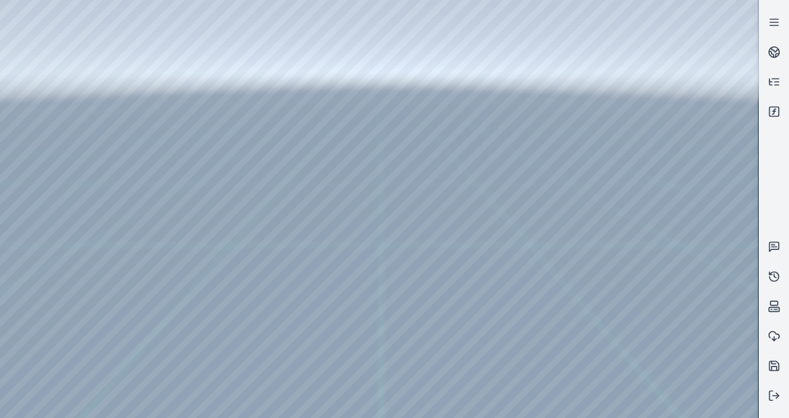
click at [518, 215] on div at bounding box center [379, 209] width 758 height 418
click at [523, 211] on div at bounding box center [379, 209] width 758 height 418
click at [39, 134] on div at bounding box center [379, 209] width 758 height 418
click at [135, 22] on div at bounding box center [379, 209] width 758 height 418
click at [138, 60] on div at bounding box center [379, 209] width 758 height 418
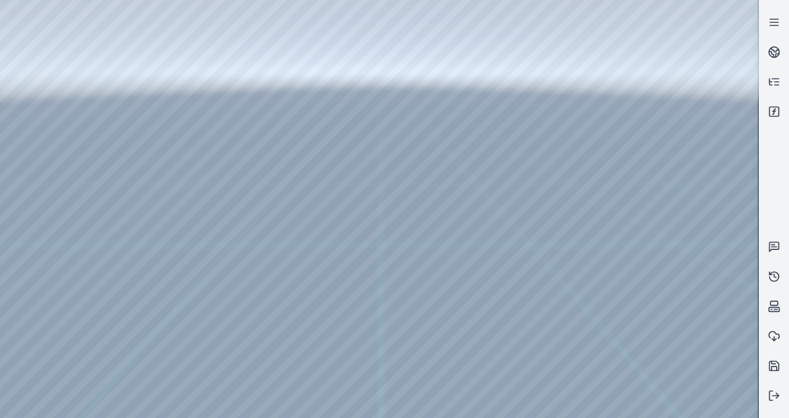
click at [143, 76] on div at bounding box center [379, 209] width 758 height 418
click at [156, 89] on div at bounding box center [379, 209] width 758 height 418
click at [136, 105] on div at bounding box center [379, 209] width 758 height 418
click at [136, 91] on div at bounding box center [379, 209] width 758 height 418
click at [156, 118] on div at bounding box center [379, 209] width 758 height 418
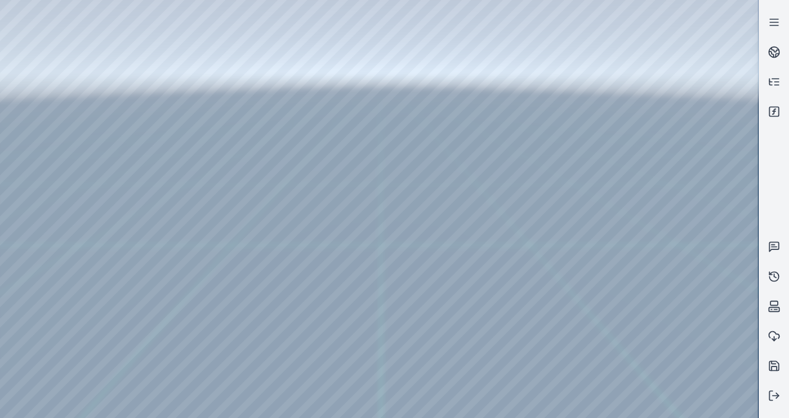
click at [137, 98] on div at bounding box center [379, 209] width 758 height 418
click at [148, 87] on div at bounding box center [379, 209] width 758 height 418
click at [149, 98] on div at bounding box center [379, 209] width 758 height 418
click at [153, 86] on div at bounding box center [379, 209] width 758 height 418
click at [147, 74] on div at bounding box center [379, 209] width 758 height 418
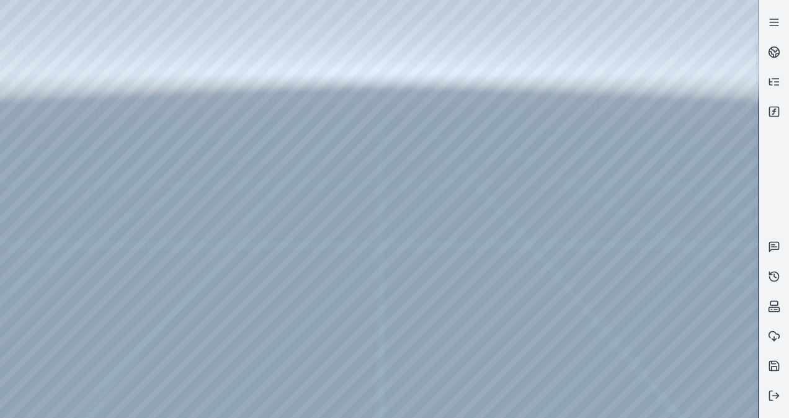
click at [147, 87] on div at bounding box center [379, 209] width 758 height 418
click at [150, 75] on div at bounding box center [379, 209] width 758 height 418
click at [151, 63] on div at bounding box center [379, 209] width 758 height 418
click at [151, 79] on div at bounding box center [379, 209] width 758 height 418
click at [151, 91] on div at bounding box center [379, 209] width 758 height 418
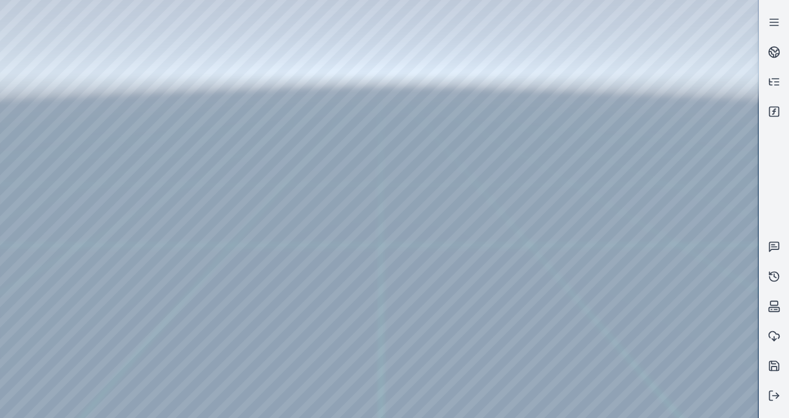
click at [149, 102] on div at bounding box center [379, 209] width 758 height 418
click at [56, 106] on div at bounding box center [379, 209] width 758 height 418
click at [56, 98] on div at bounding box center [379, 209] width 758 height 418
click at [56, 93] on div at bounding box center [379, 209] width 758 height 418
click at [61, 91] on div at bounding box center [379, 209] width 758 height 418
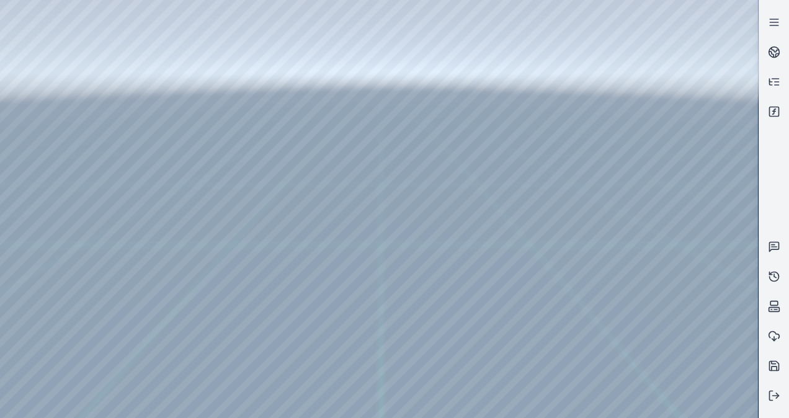
click at [685, 282] on div at bounding box center [379, 209] width 758 height 418
click at [675, 277] on div at bounding box center [379, 209] width 758 height 418
click at [740, 296] on div at bounding box center [379, 209] width 758 height 418
click at [776, 391] on icon at bounding box center [774, 395] width 12 height 12
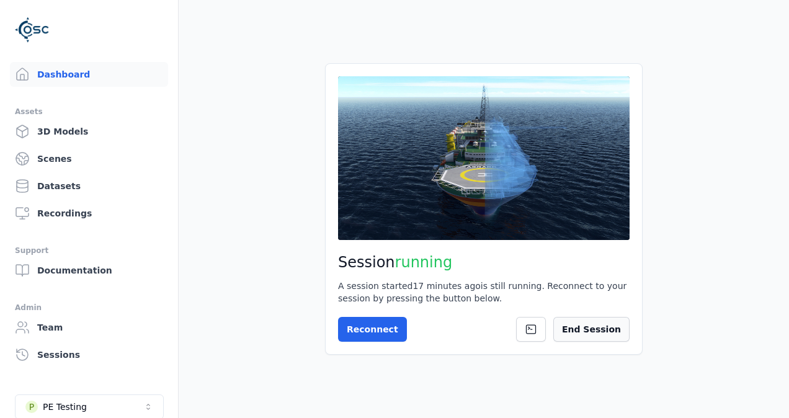
click at [614, 329] on button "End Session" at bounding box center [591, 329] width 76 height 25
